Goal: Task Accomplishment & Management: Manage account settings

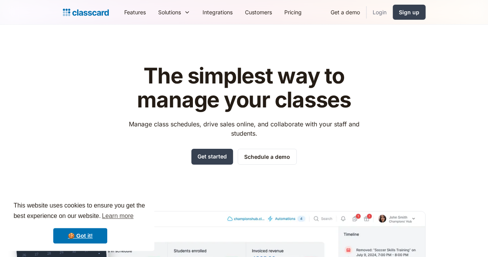
click at [393, 17] on link "Login" at bounding box center [380, 11] width 26 height 17
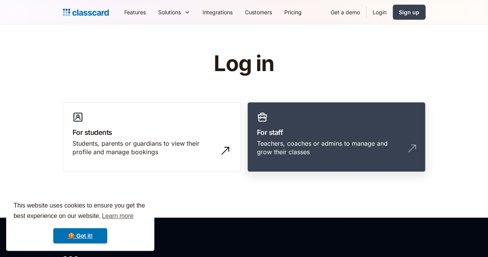
click at [306, 151] on div "Teachers, coaches or admins to manage and grow their classes" at bounding box center [336, 151] width 159 height 24
